Goal: Task Accomplishment & Management: Use online tool/utility

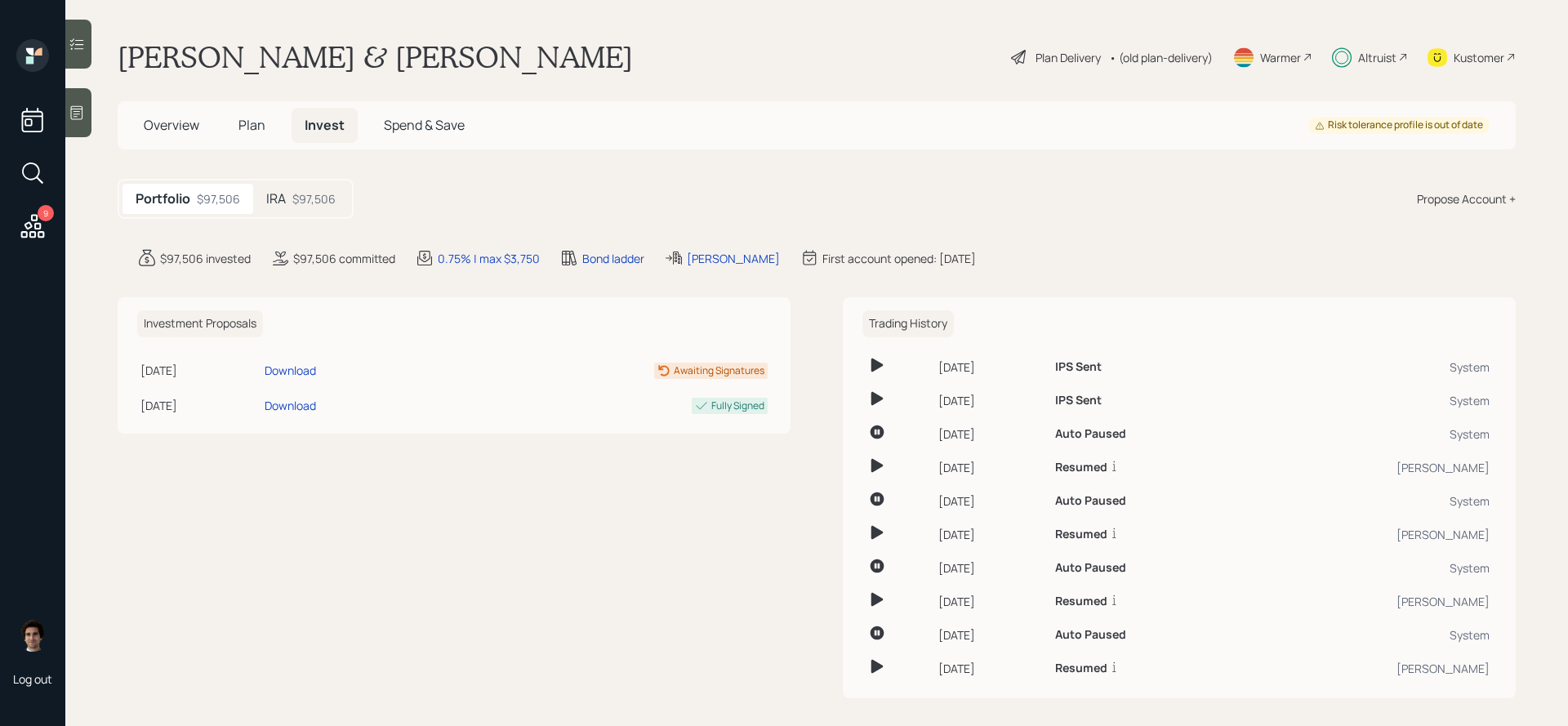
click at [242, 127] on span "Plan" at bounding box center [252, 125] width 27 height 18
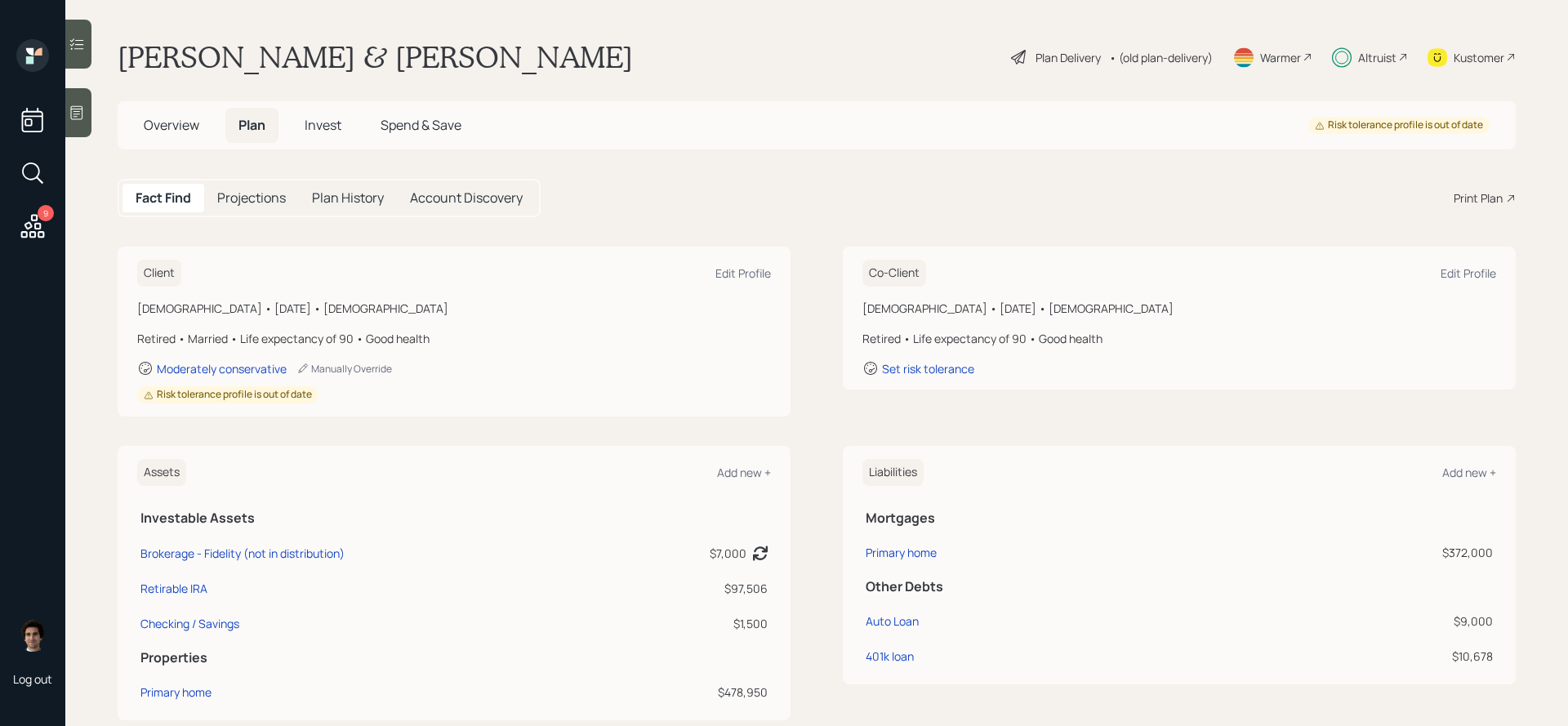
click at [1074, 63] on div "Plan Delivery" at bounding box center [1068, 58] width 65 height 17
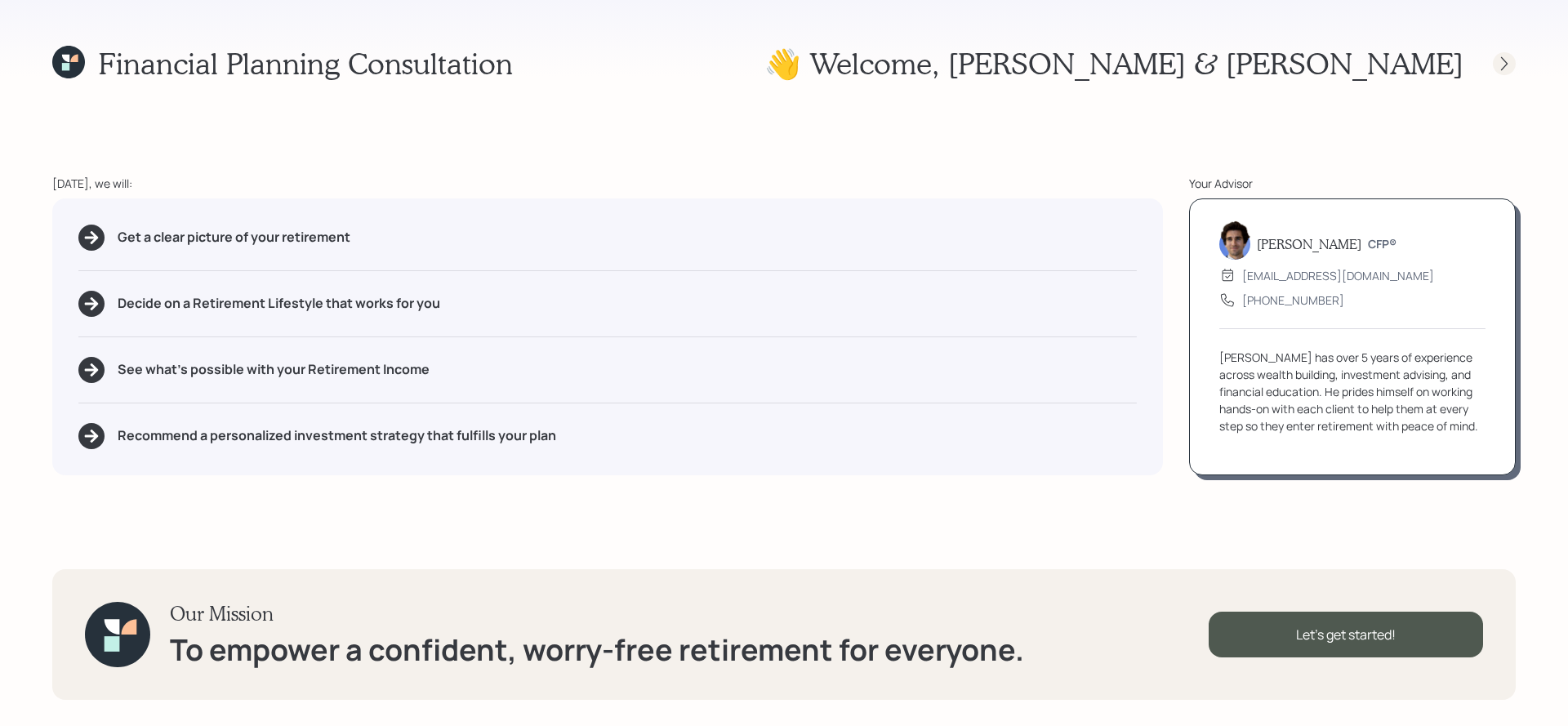
click at [1501, 59] on icon at bounding box center [1505, 63] width 16 height 16
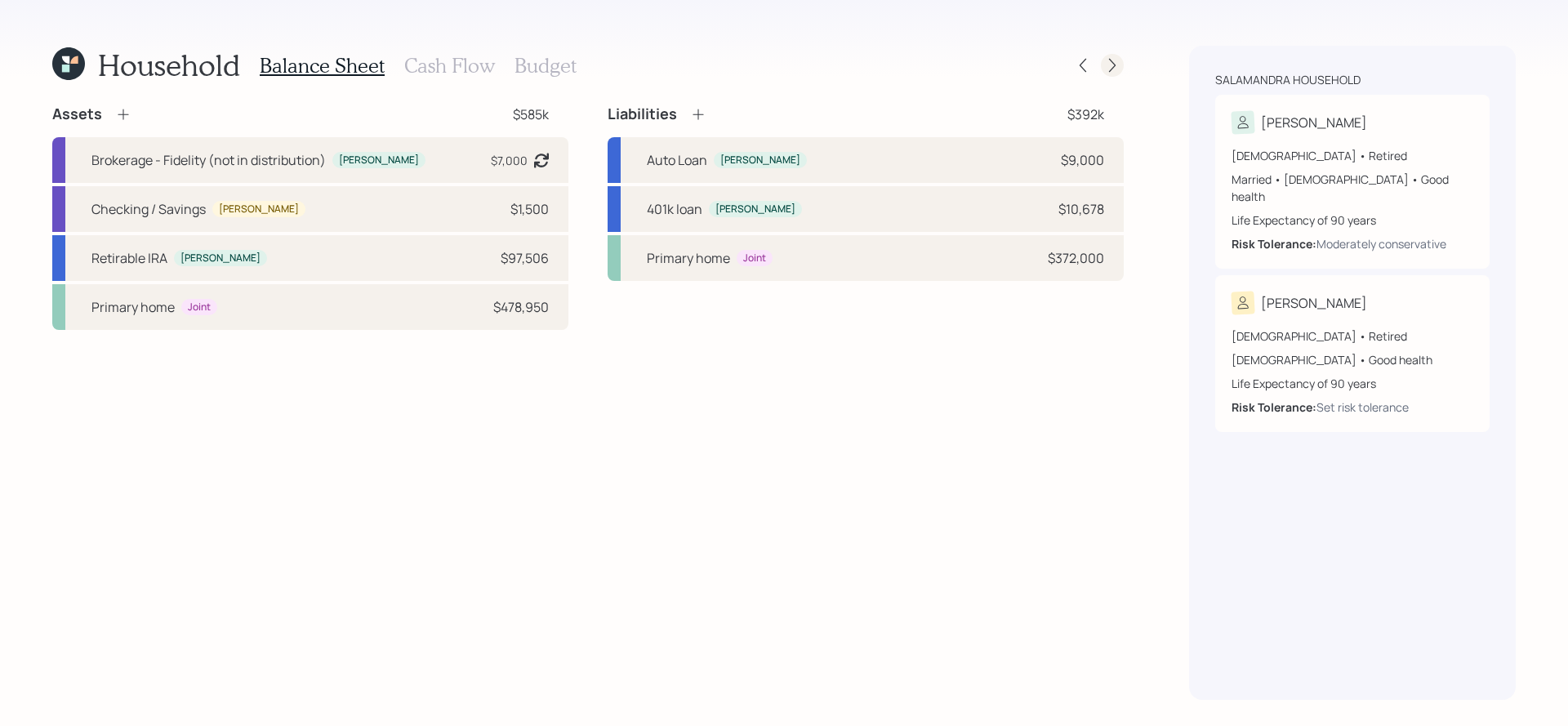
click at [1107, 58] on icon at bounding box center [1112, 65] width 16 height 16
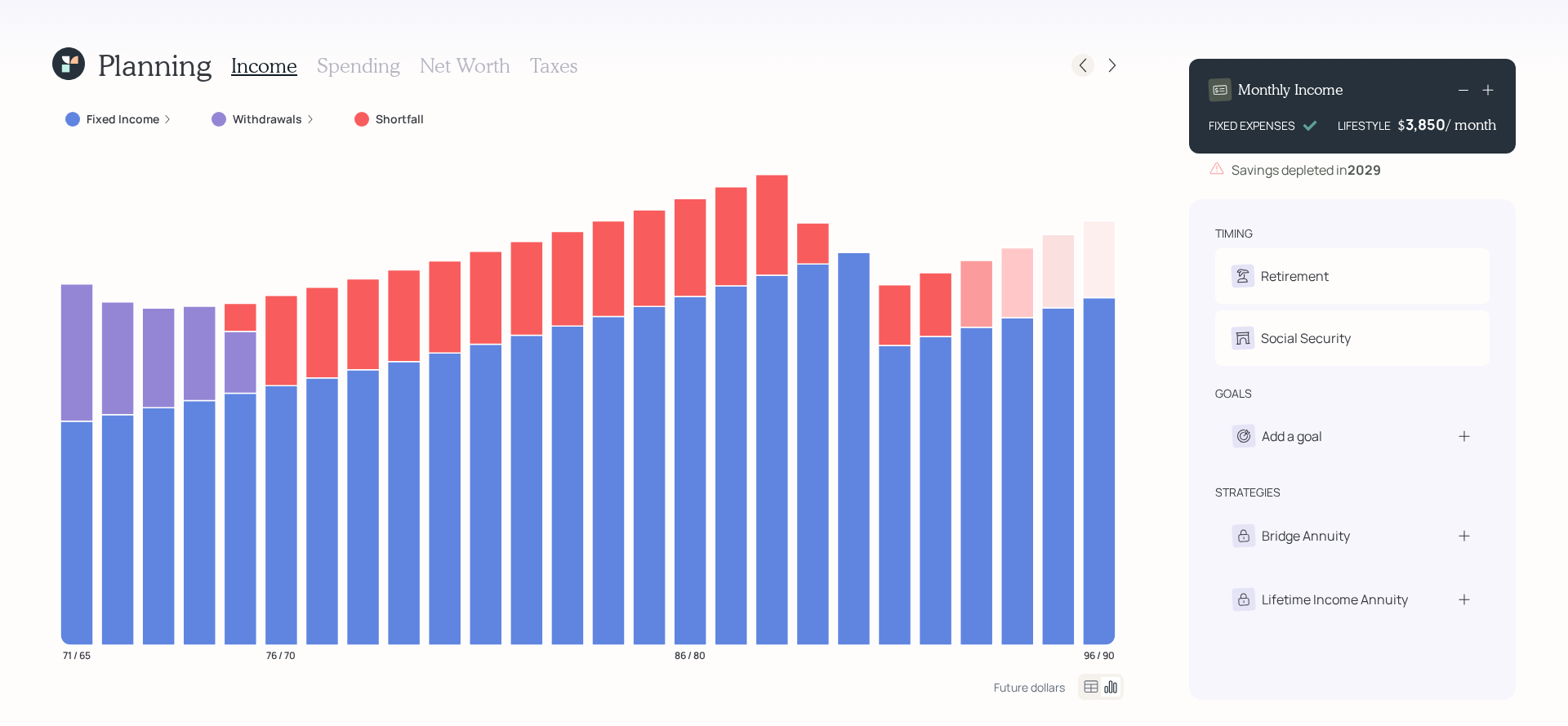
click at [1085, 61] on icon at bounding box center [1082, 65] width 16 height 16
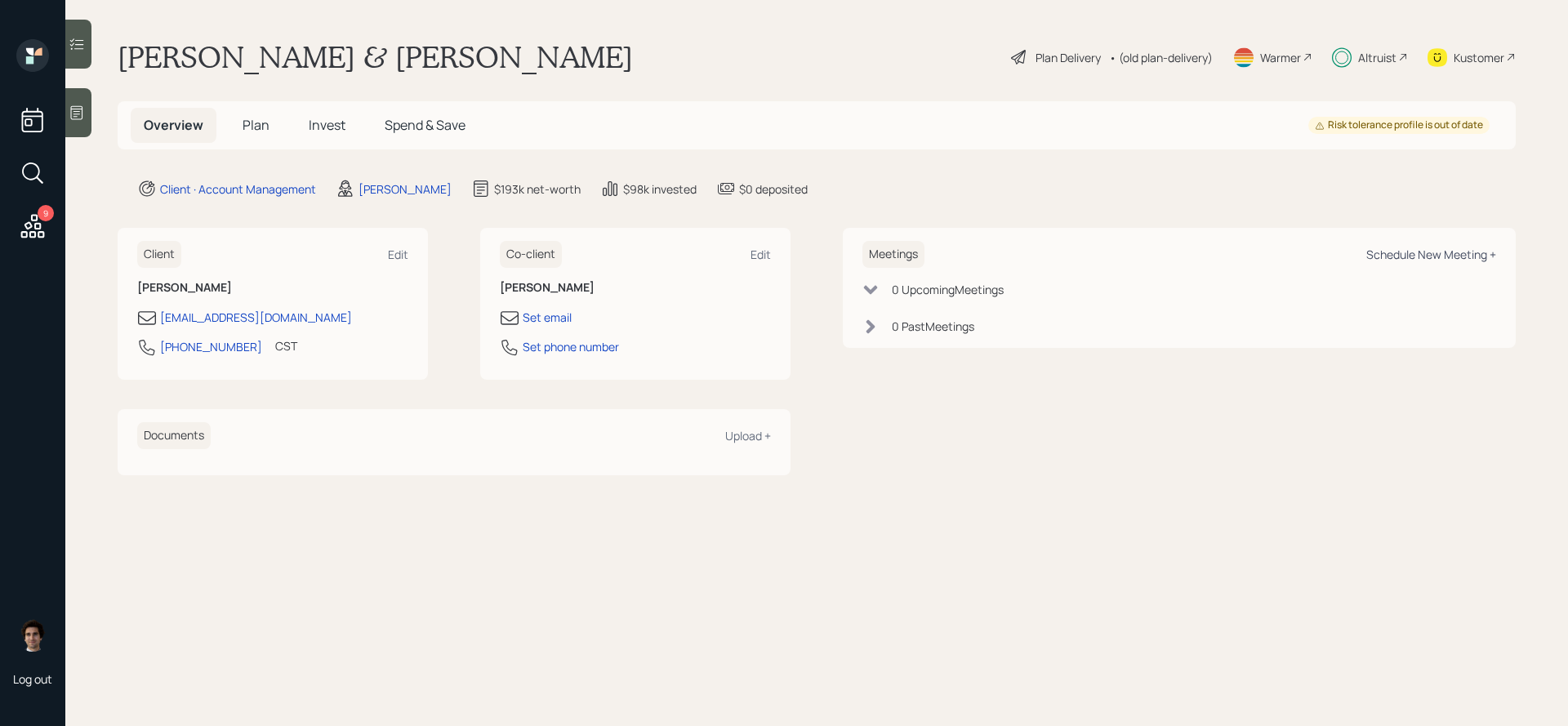
click at [1404, 250] on div "Schedule New Meeting +" at bounding box center [1431, 254] width 130 height 15
select select "59554aeb-d739-4552-90b9-0d27d70b4bf7"
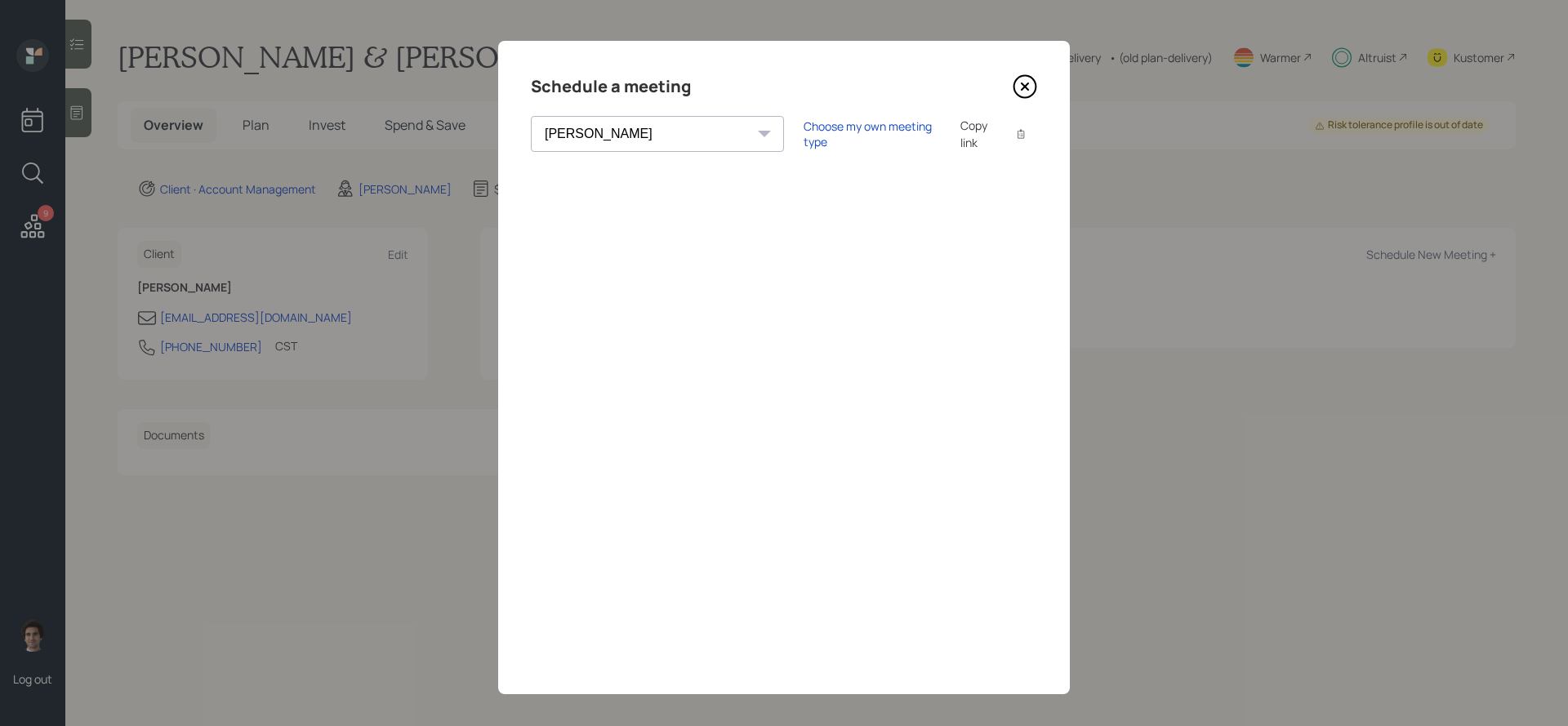
click at [961, 135] on div "Copy link" at bounding box center [979, 134] width 37 height 35
